Goal: Check status: Check status

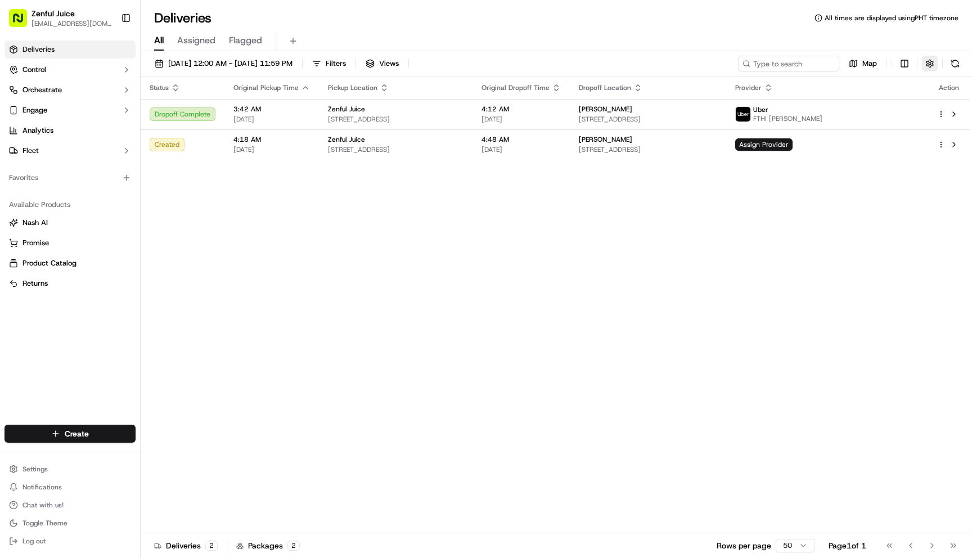
click at [934, 64] on button "button" at bounding box center [930, 64] width 16 height 16
click at [933, 105] on html "Zenful Juice lawoffices.ssmith.ds@gmail.com Toggle Sidebar Deliveries Control O…" at bounding box center [486, 279] width 972 height 558
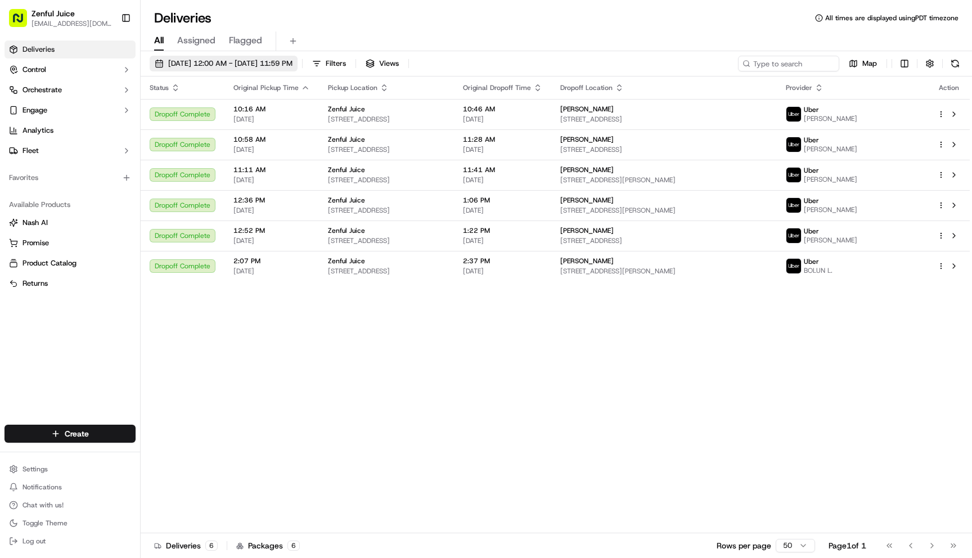
click at [283, 59] on span "[DATE] 12:00 AM - [DATE] 11:59 PM" at bounding box center [230, 64] width 124 height 10
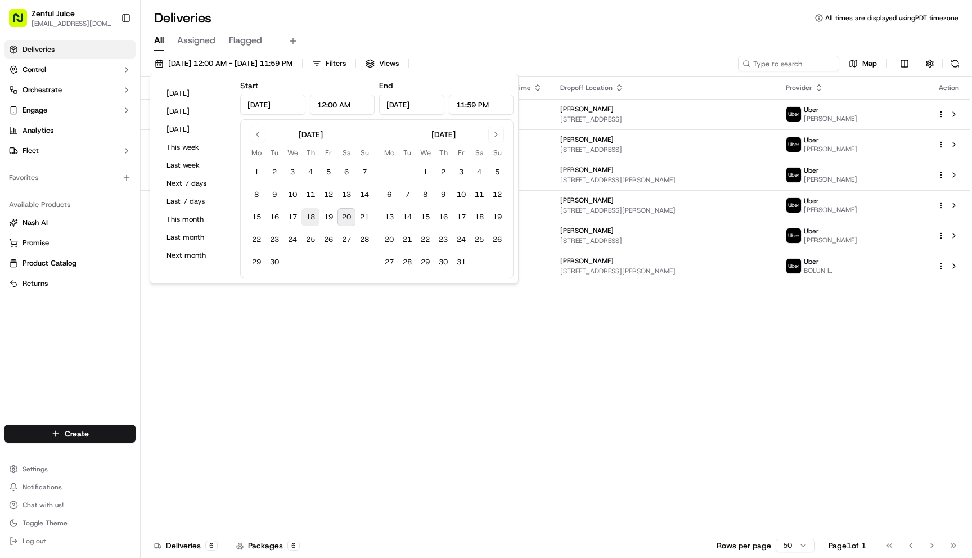
click at [311, 213] on button "18" at bounding box center [311, 217] width 18 height 18
type input "[DATE]"
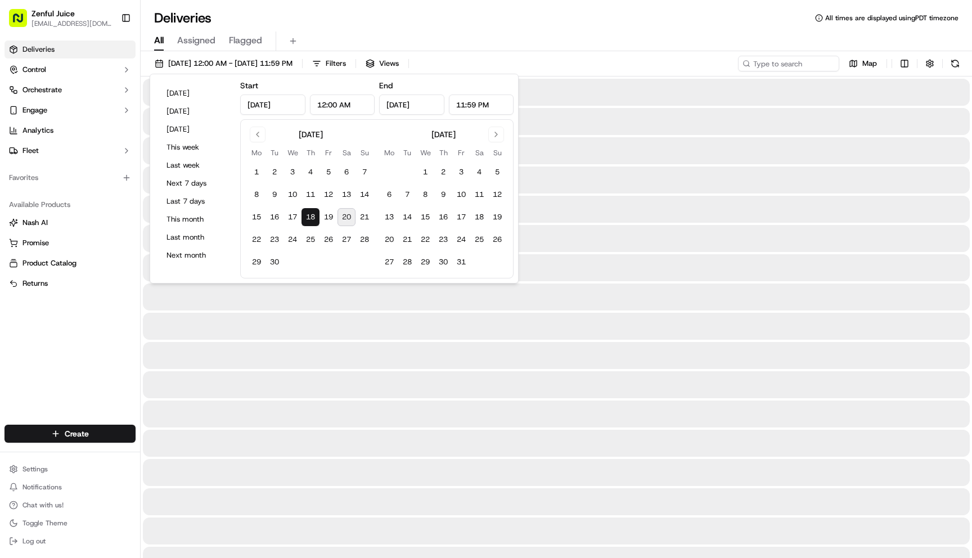
click at [311, 213] on button "18" at bounding box center [311, 217] width 18 height 18
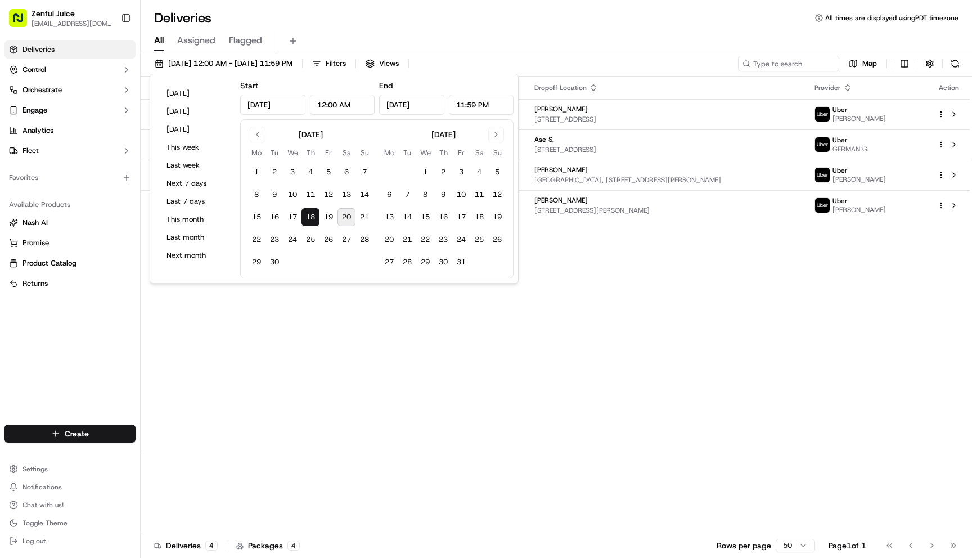
click at [491, 366] on div "Status Original Pickup Time Pickup Location Original Dropoff Time Dropoff Locat…" at bounding box center [555, 305] width 829 height 457
